Goal: Find specific page/section: Find specific page/section

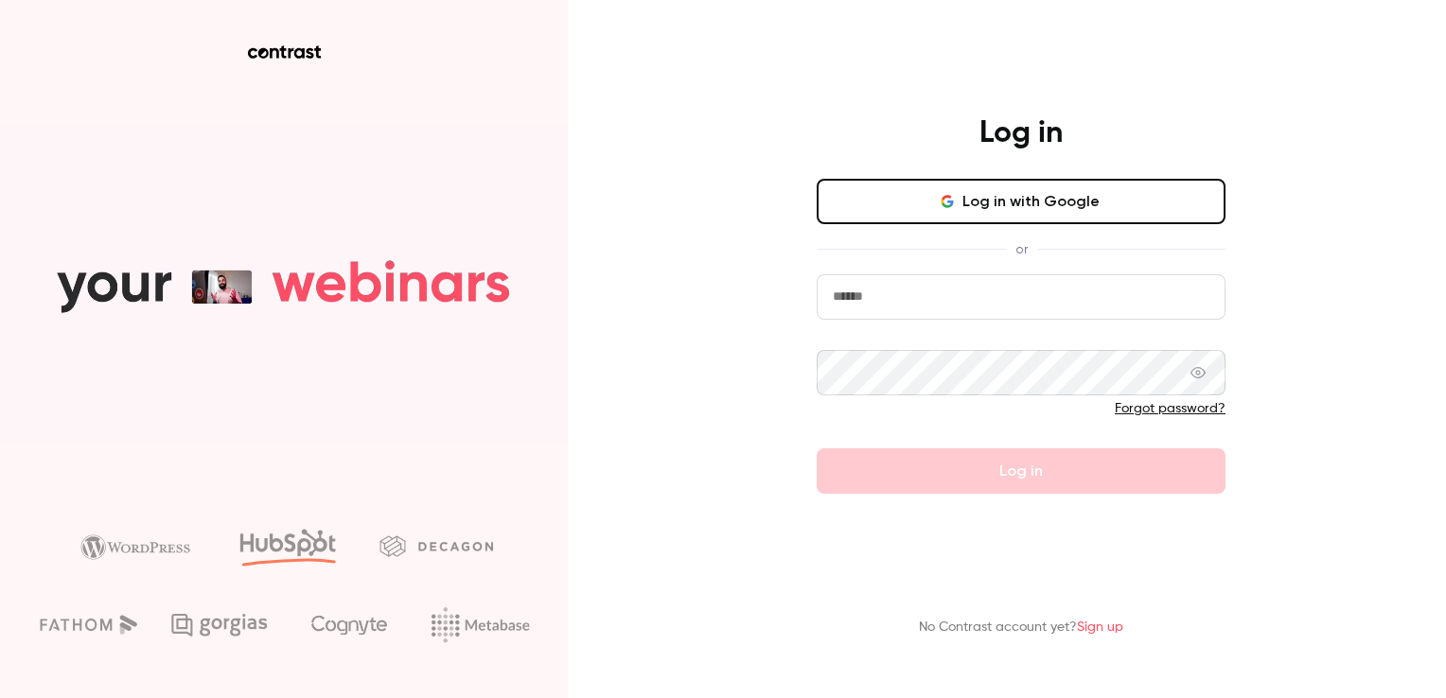
type input "**********"
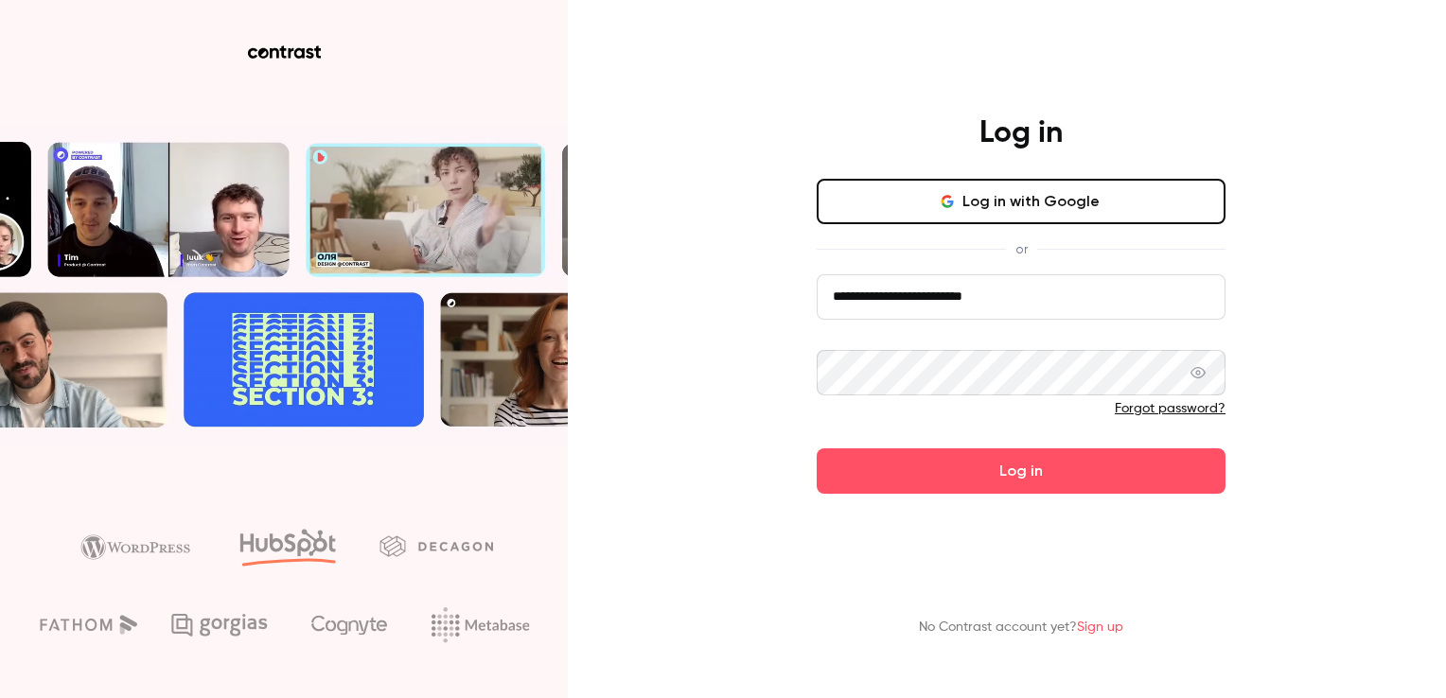
click at [1288, 446] on div "**********" at bounding box center [723, 349] width 1446 height 698
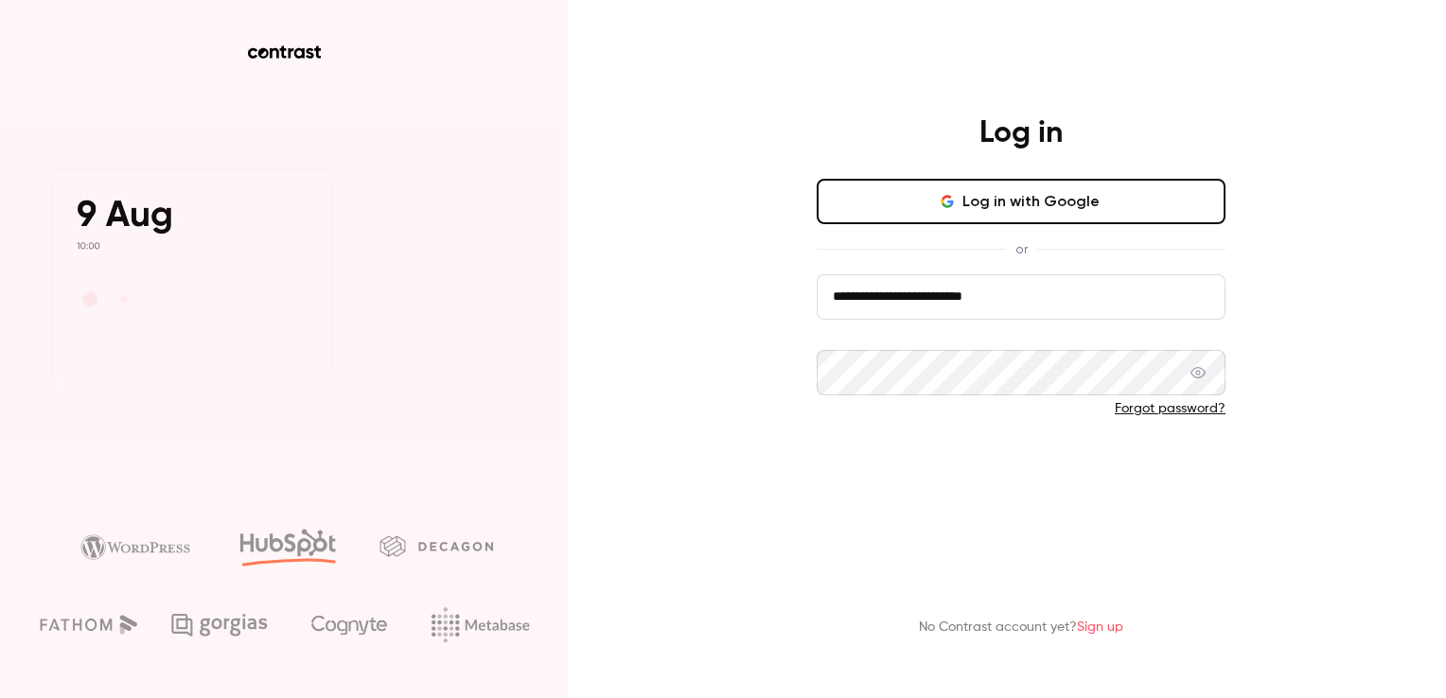
click at [1030, 490] on button "Log in" at bounding box center [1020, 470] width 409 height 45
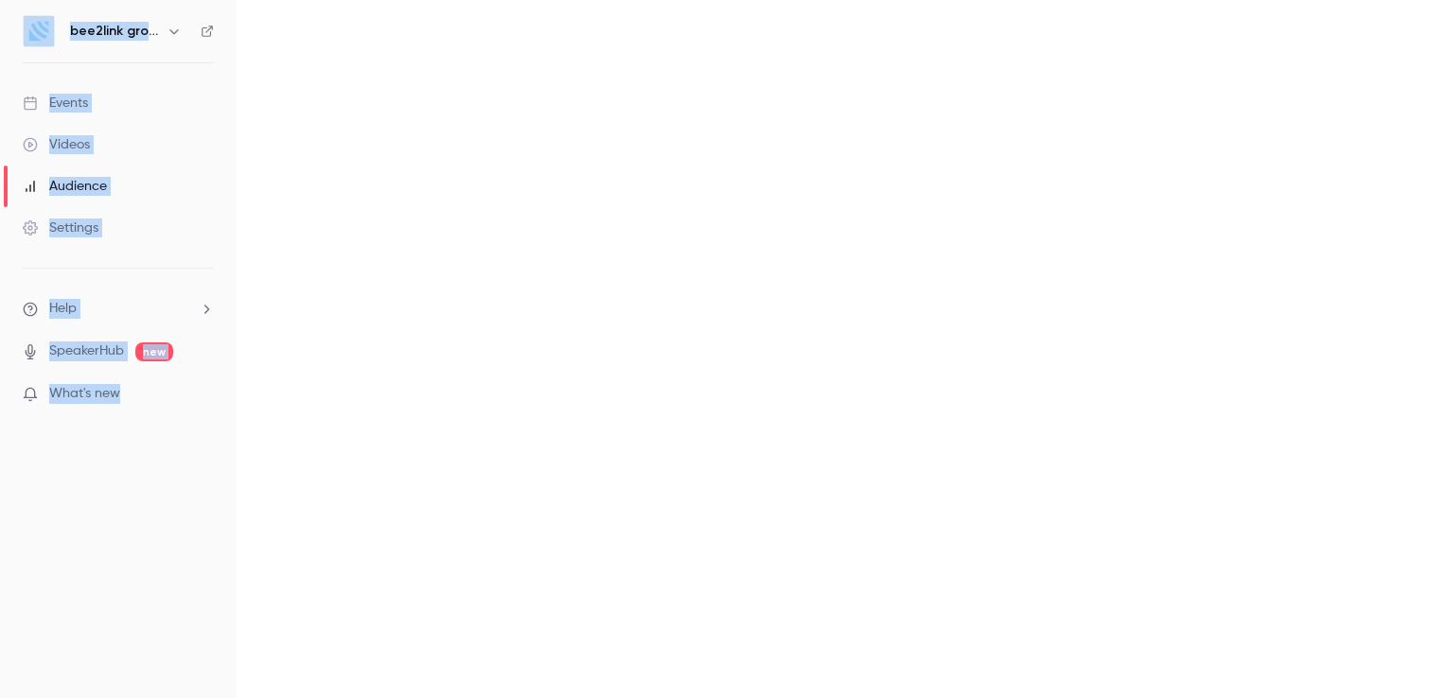
drag, startPoint x: 1030, startPoint y: 490, endPoint x: 787, endPoint y: 395, distance: 260.9
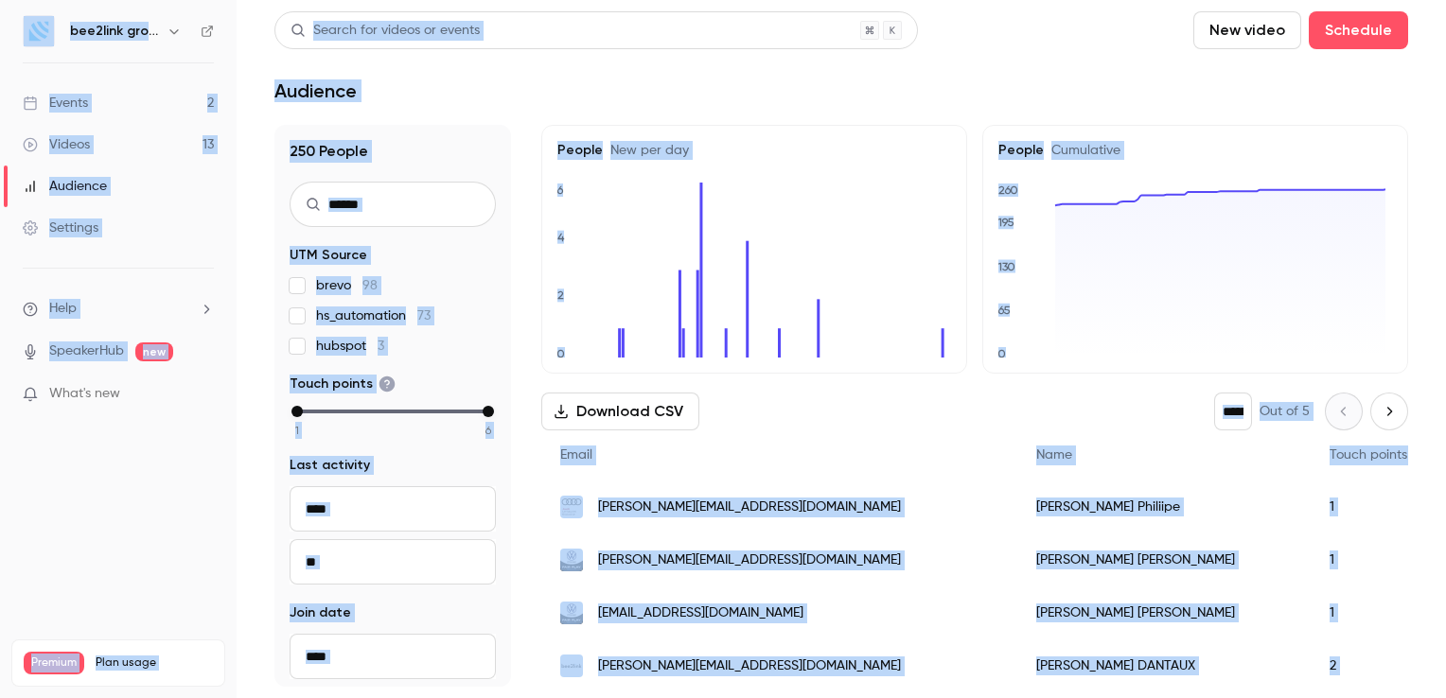
click at [93, 35] on h6 "bee2link group" at bounding box center [114, 31] width 89 height 19
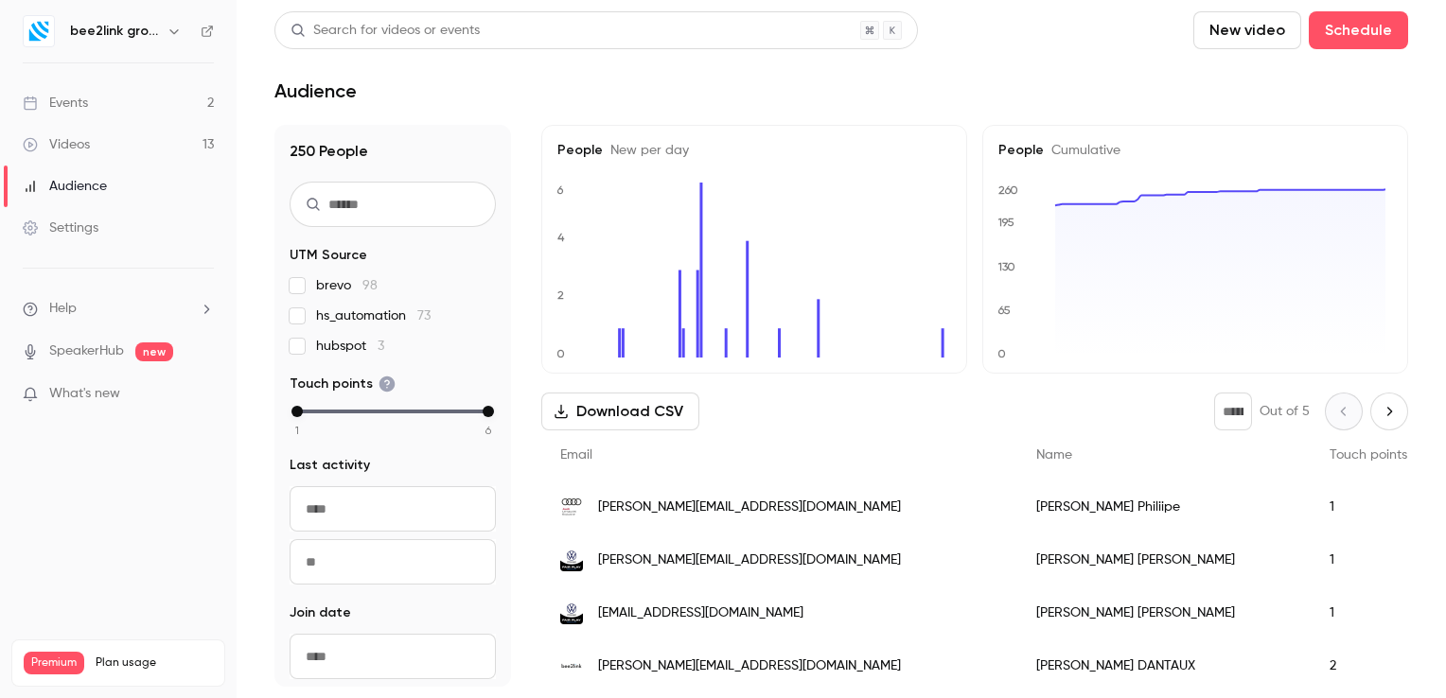
click at [93, 35] on h6 "bee2link group" at bounding box center [114, 31] width 89 height 19
click at [174, 32] on icon "button" at bounding box center [173, 31] width 9 height 5
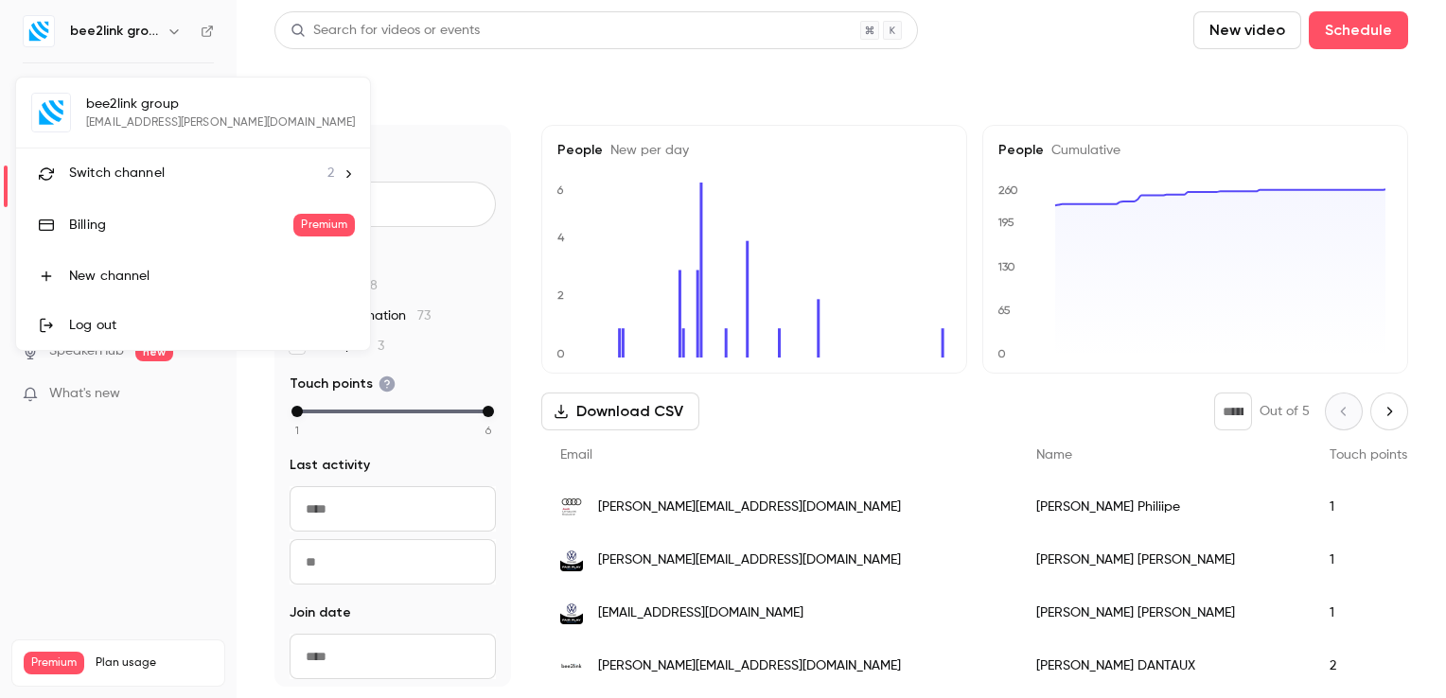
click at [146, 114] on div "bee2link group [EMAIL_ADDRESS][PERSON_NAME][DOMAIN_NAME] Switch channel 2 Billi…" at bounding box center [193, 214] width 354 height 272
click at [420, 102] on div at bounding box center [723, 349] width 1446 height 698
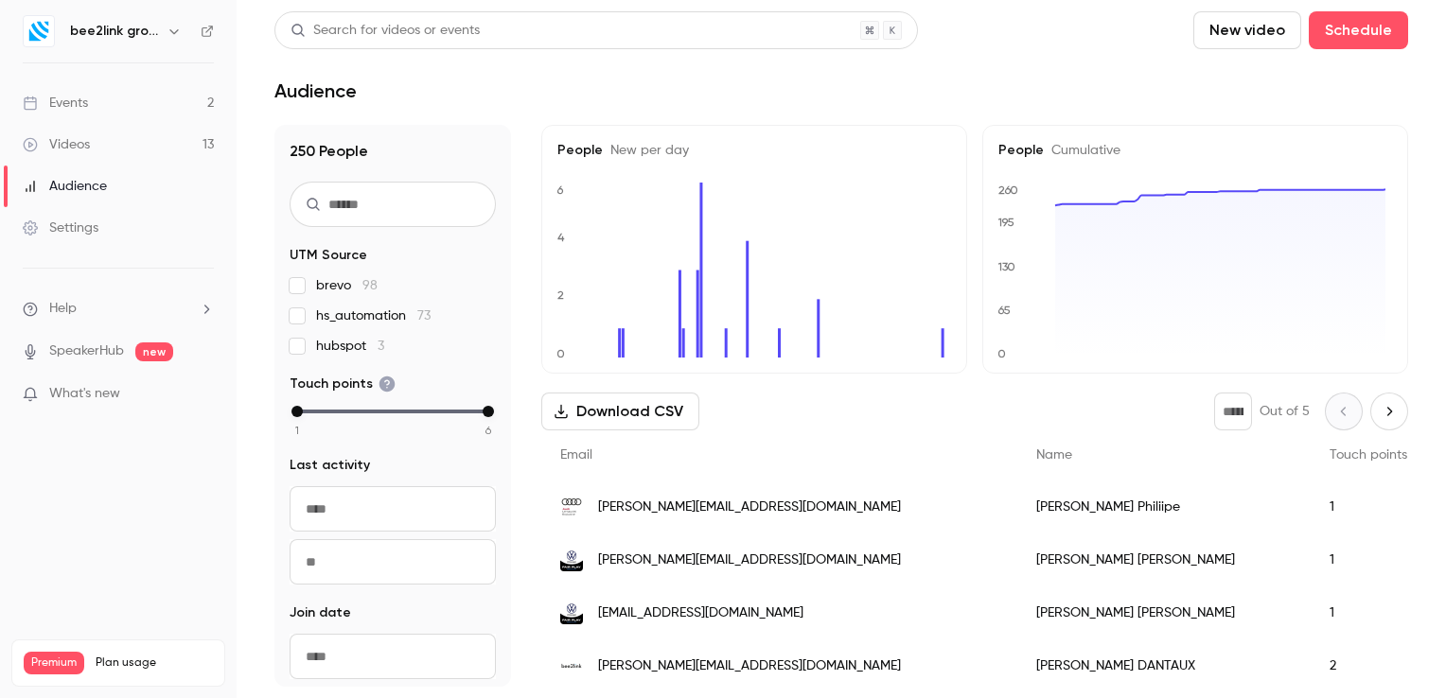
click at [105, 97] on link "Events 2" at bounding box center [118, 103] width 237 height 42
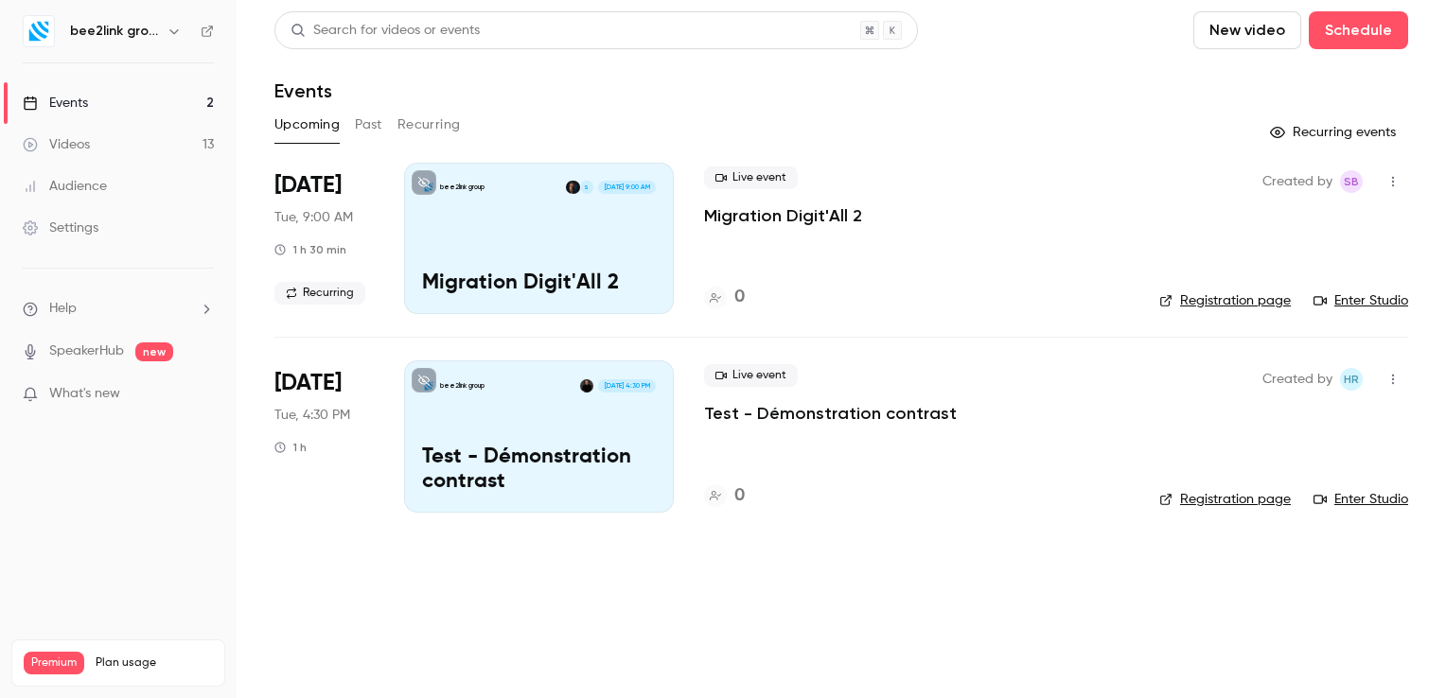
click at [594, 72] on header "Search for videos or events New video Schedule Events" at bounding box center [840, 56] width 1133 height 91
